Goal: Information Seeking & Learning: Learn about a topic

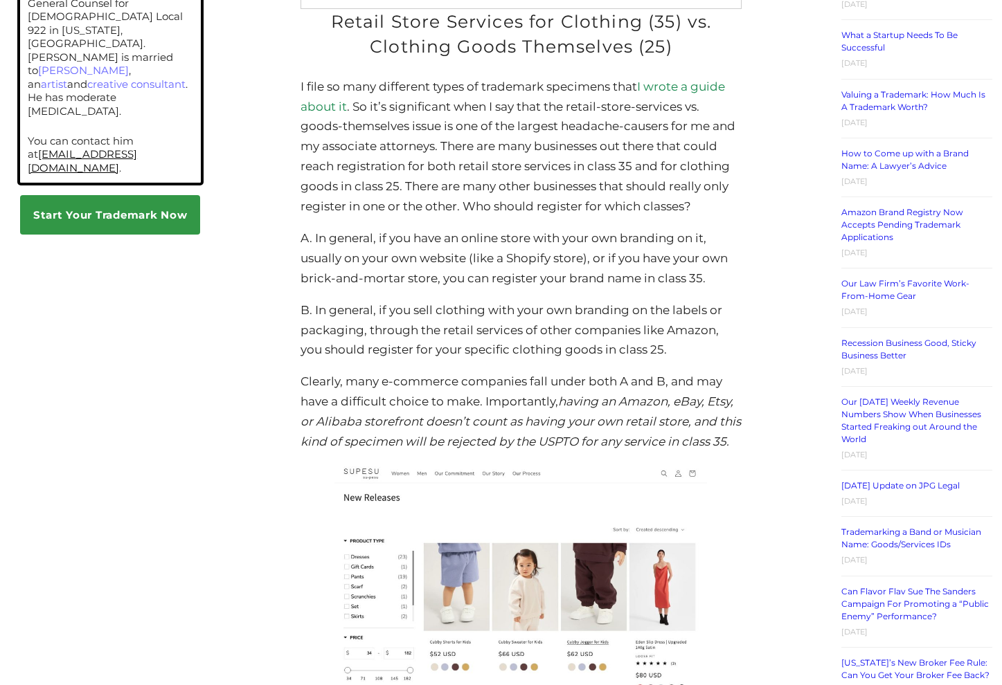
scroll to position [1315, 0]
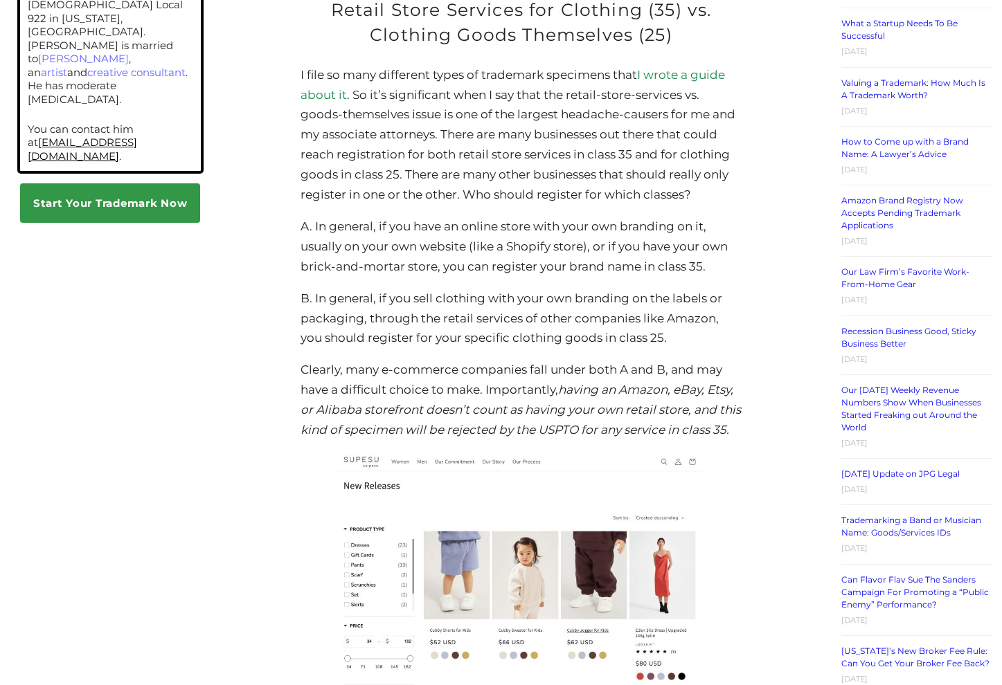
click at [552, 390] on p "Clearly, many e-commerce companies fall under both A and B, and may have a diff…" at bounding box center [520, 400] width 441 height 80
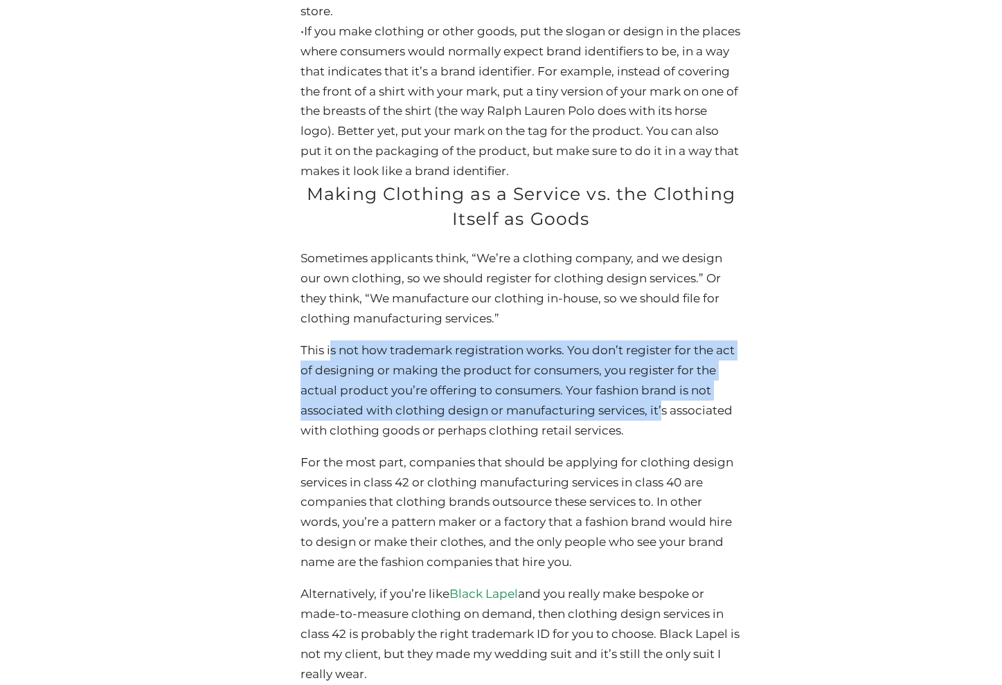
drag, startPoint x: 330, startPoint y: 401, endPoint x: 647, endPoint y: 472, distance: 324.3
click at [660, 441] on p "This is not how trademark registration works. You don’t register for the act of…" at bounding box center [520, 391] width 441 height 100
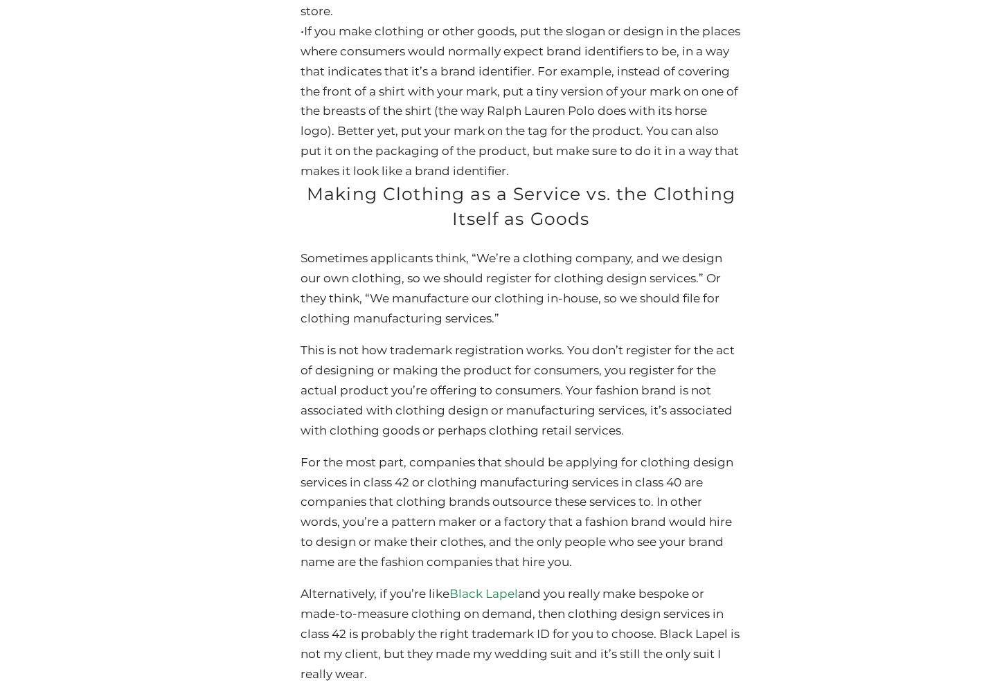
click at [626, 441] on p "This is not how trademark registration works. You don’t register for the act of…" at bounding box center [520, 391] width 441 height 100
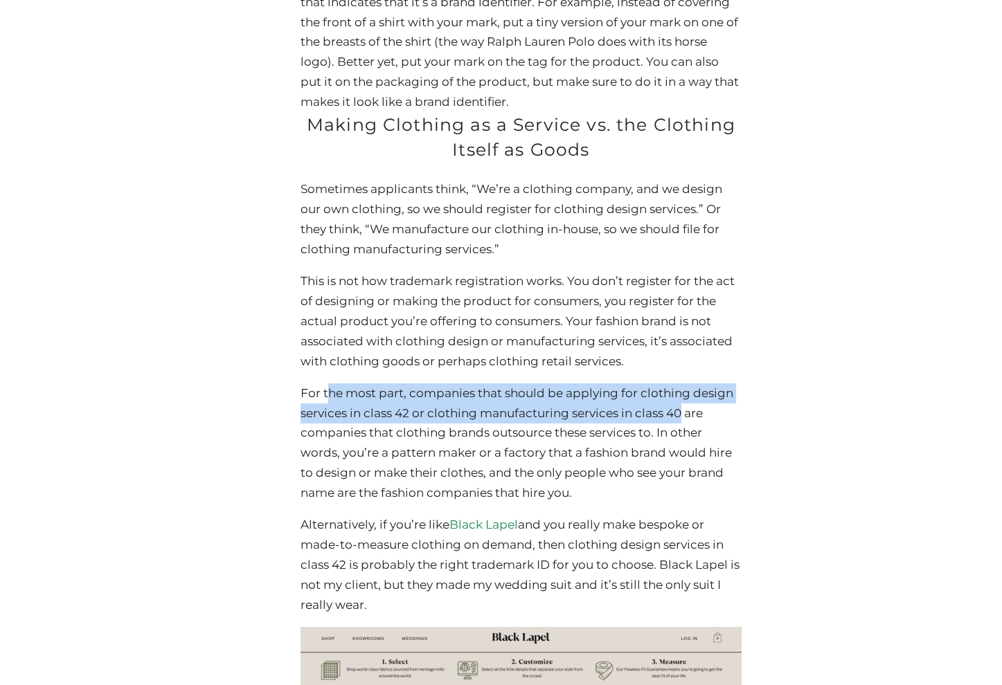
drag, startPoint x: 329, startPoint y: 434, endPoint x: 685, endPoint y: 451, distance: 356.2
click at [685, 451] on p "For the most part, companies that should be applying for clothing design servic…" at bounding box center [520, 443] width 441 height 120
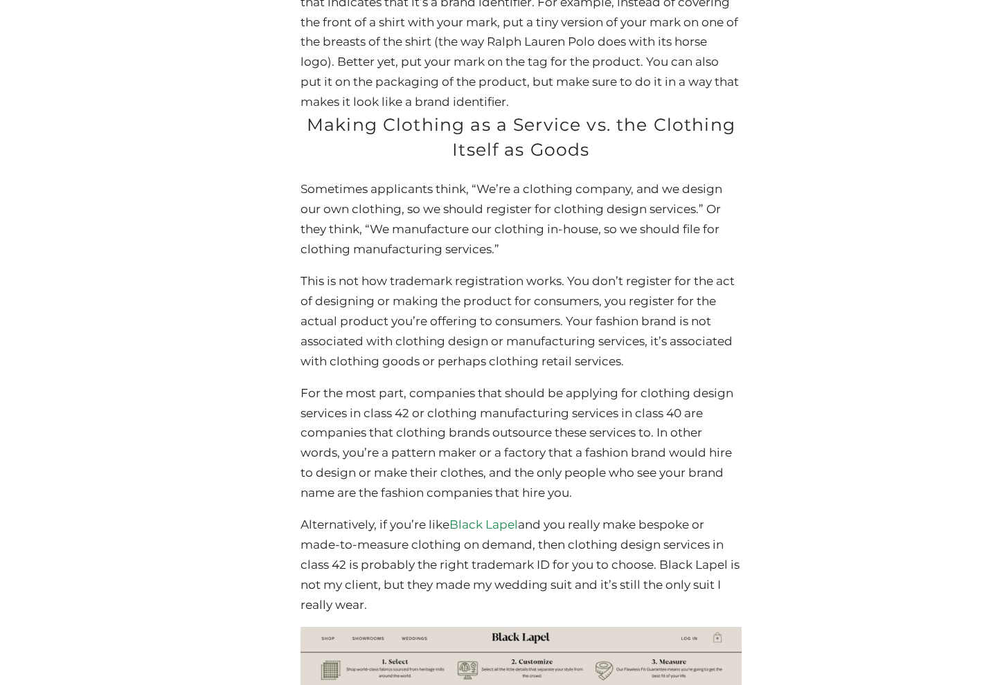
click at [638, 487] on p "For the most part, companies that should be applying for clothing design servic…" at bounding box center [520, 443] width 441 height 120
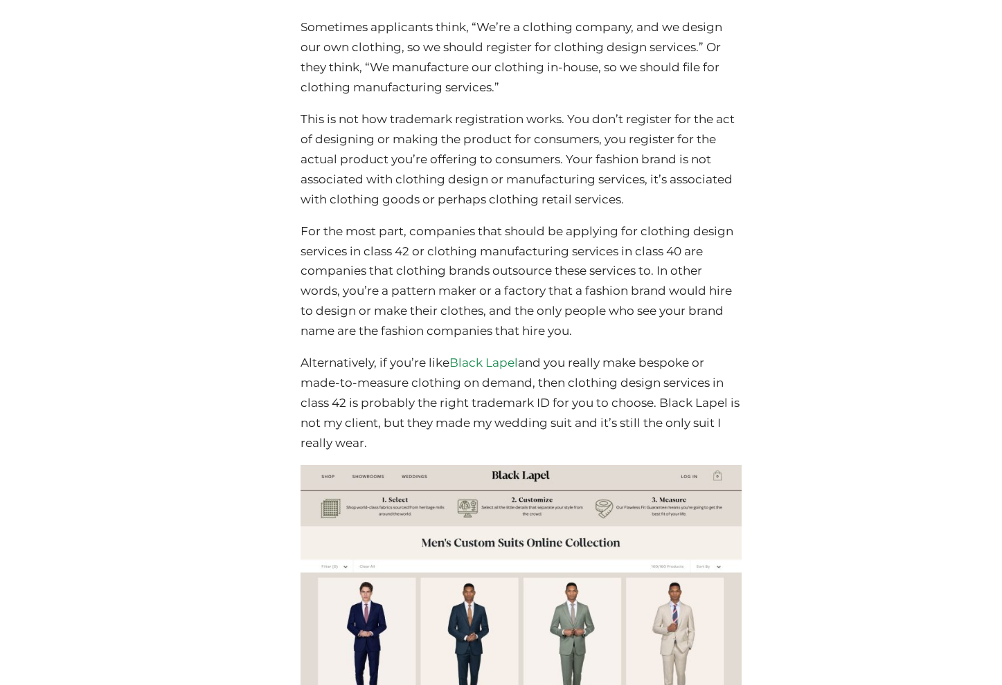
scroll to position [4523, 0]
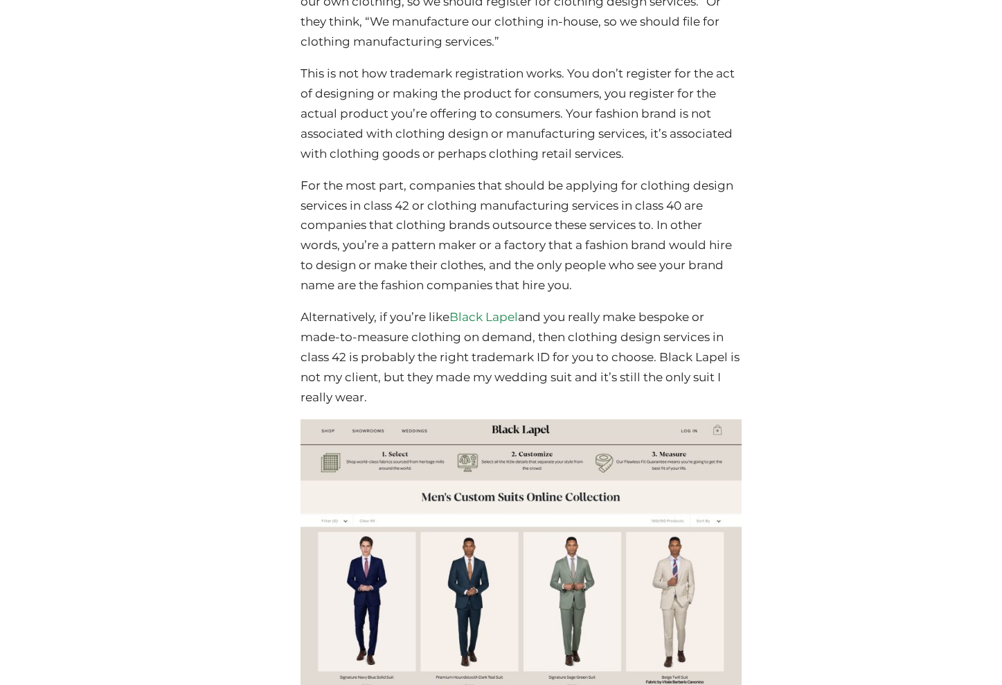
click at [401, 408] on p "Alternatively, if you’re like Black Lapel and you really make bespoke or made-t…" at bounding box center [520, 357] width 441 height 100
click at [368, 296] on p "For the most part, companies that should be applying for clothing design servic…" at bounding box center [520, 236] width 441 height 120
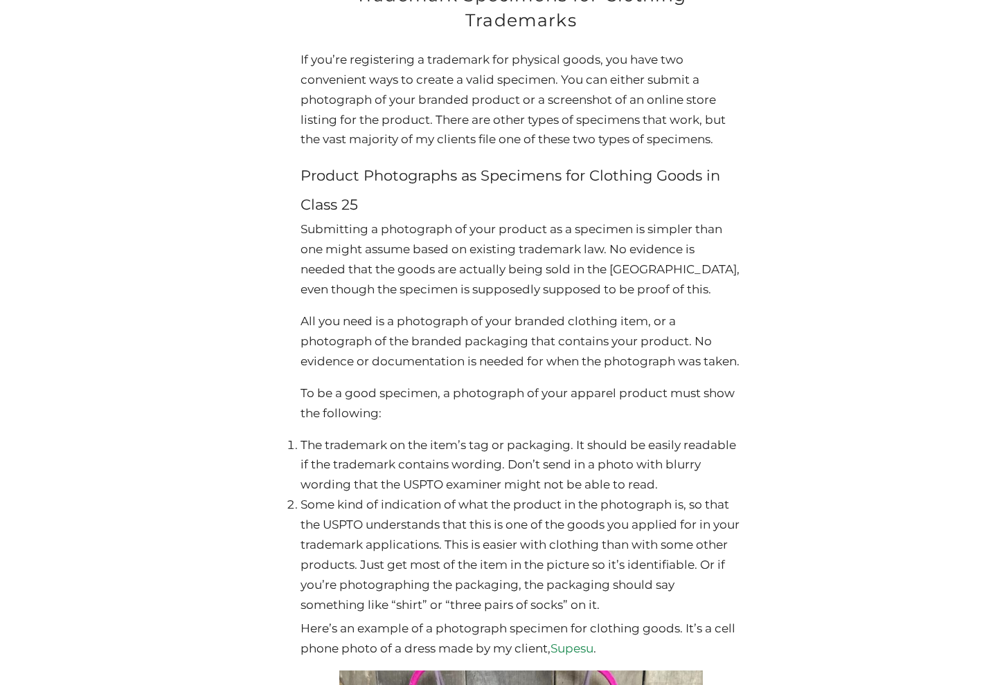
scroll to position [4246, 0]
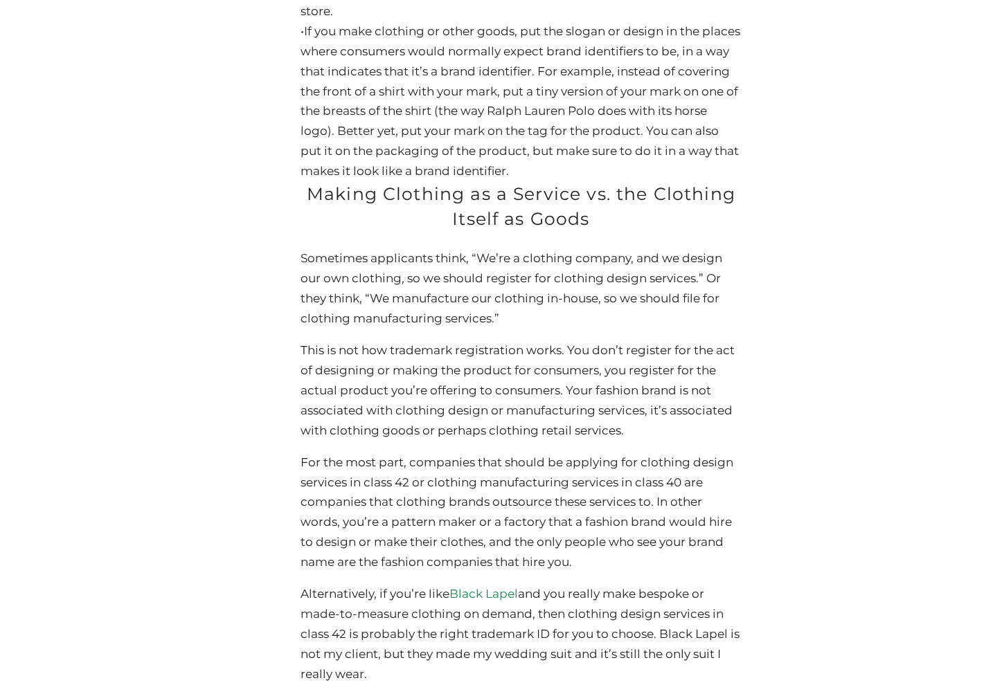
click at [411, 441] on p "This is not how trademark registration works. You don’t register for the act of…" at bounding box center [520, 391] width 441 height 100
drag, startPoint x: 357, startPoint y: 451, endPoint x: 447, endPoint y: 451, distance: 90.0
click at [447, 441] on p "This is not how trademark registration works. You don’t register for the act of…" at bounding box center [520, 391] width 441 height 100
